Goal: Find specific page/section: Find specific page/section

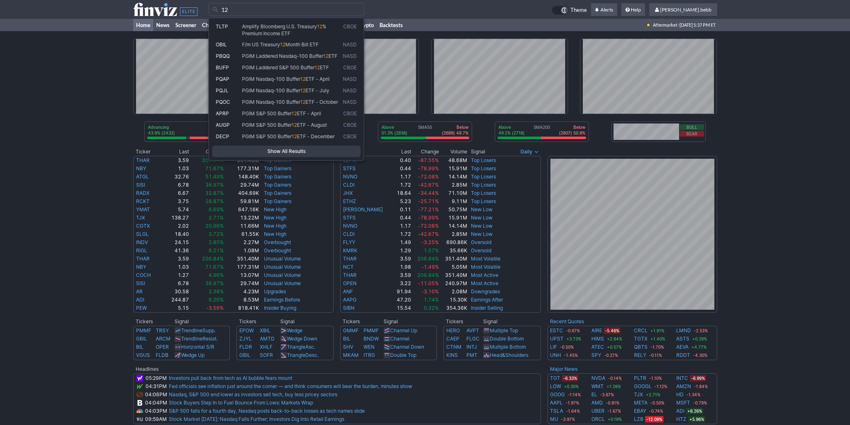
type input "12"
click at [148, 12] on use at bounding box center [165, 9] width 64 height 13
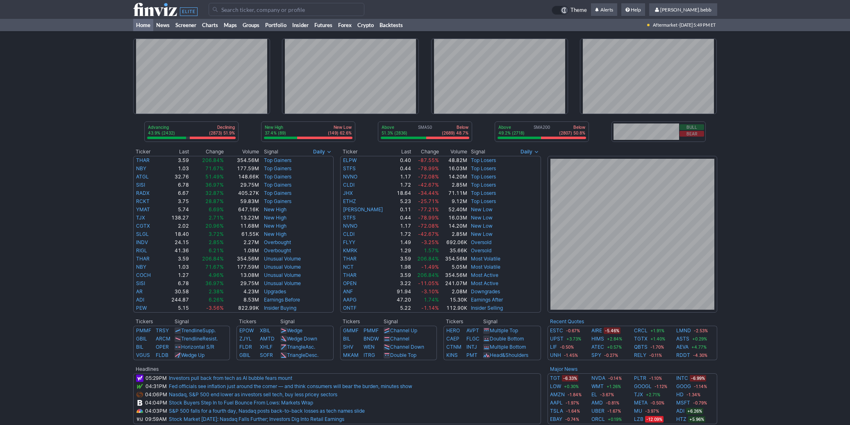
click at [140, 10] on use at bounding box center [165, 9] width 64 height 13
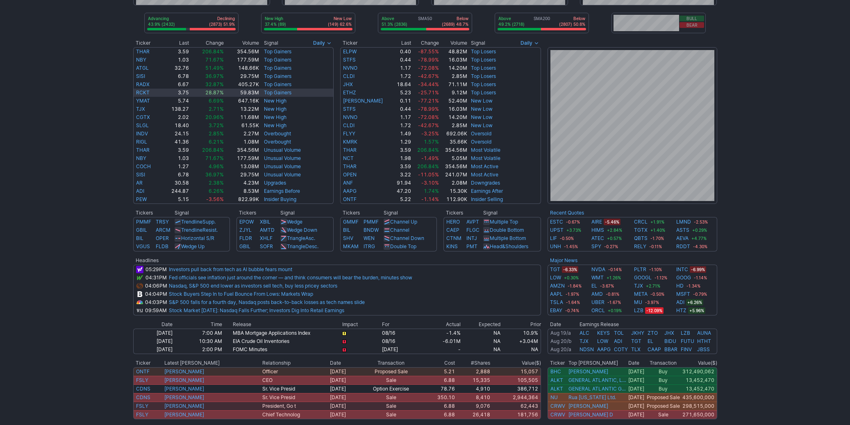
scroll to position [117, 0]
